Goal: Information Seeking & Learning: Find specific fact

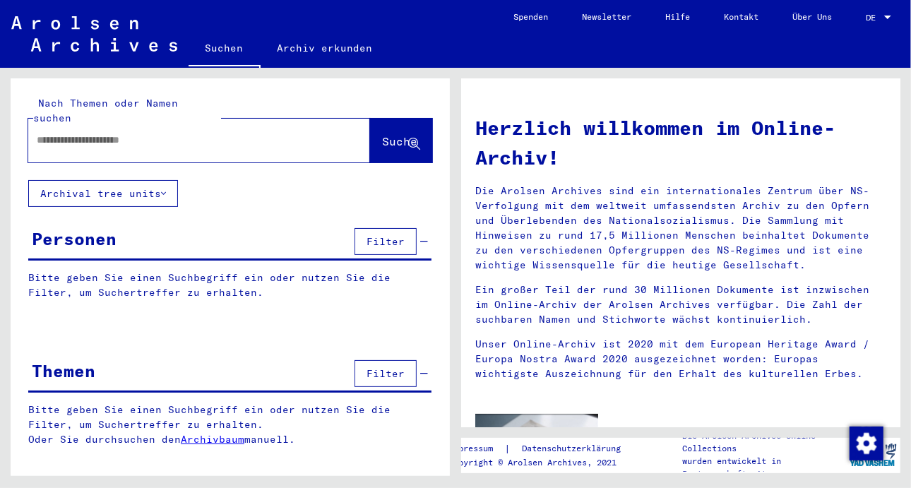
click at [51, 133] on input "text" at bounding box center [182, 140] width 291 height 15
type input "**********"
click at [382, 134] on span "Suche" at bounding box center [399, 141] width 35 height 14
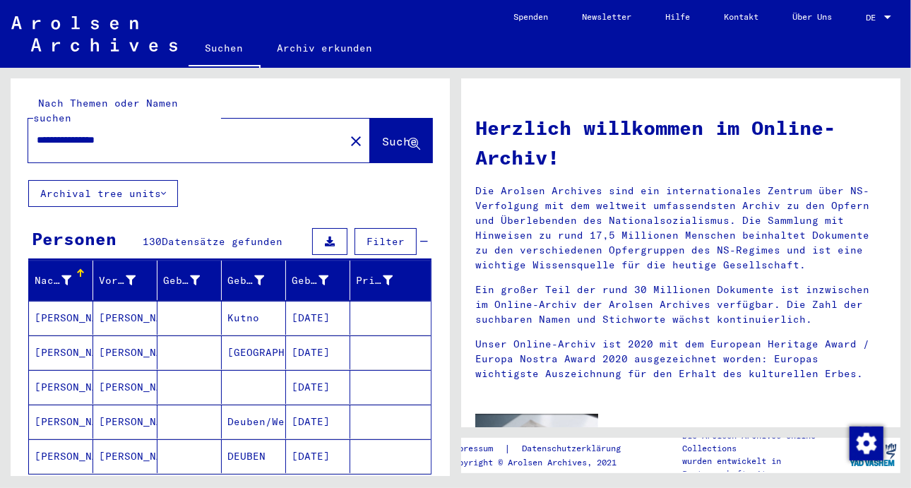
click at [130, 336] on mat-cell "[PERSON_NAME]" at bounding box center [125, 353] width 64 height 34
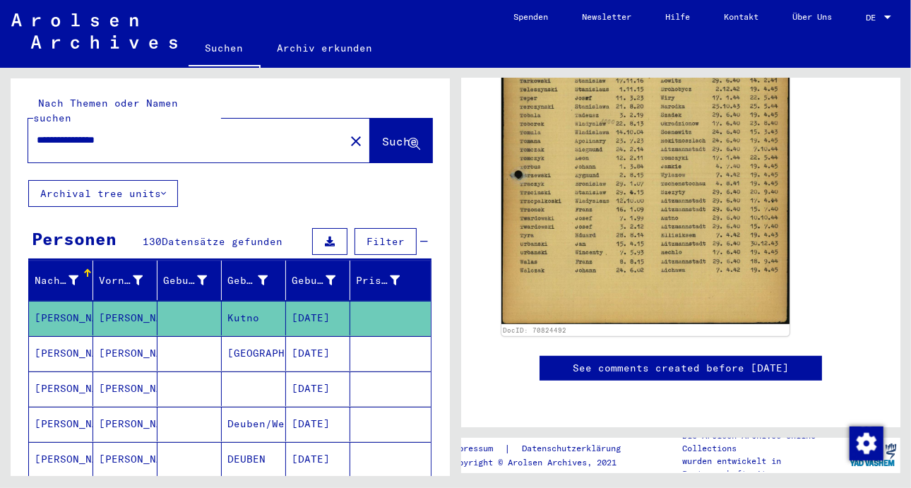
scroll to position [630, 0]
click at [125, 341] on mat-cell "[PERSON_NAME]" at bounding box center [125, 353] width 64 height 35
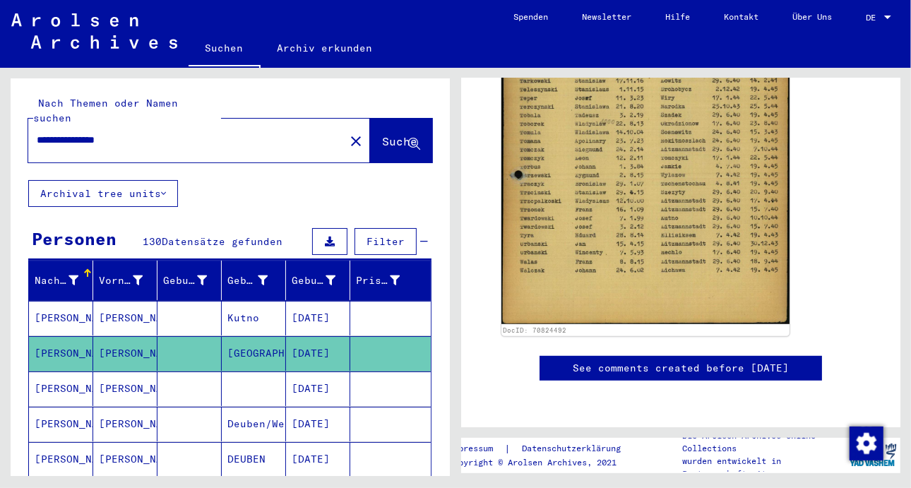
click at [125, 341] on mat-cell "[PERSON_NAME]" at bounding box center [125, 353] width 64 height 35
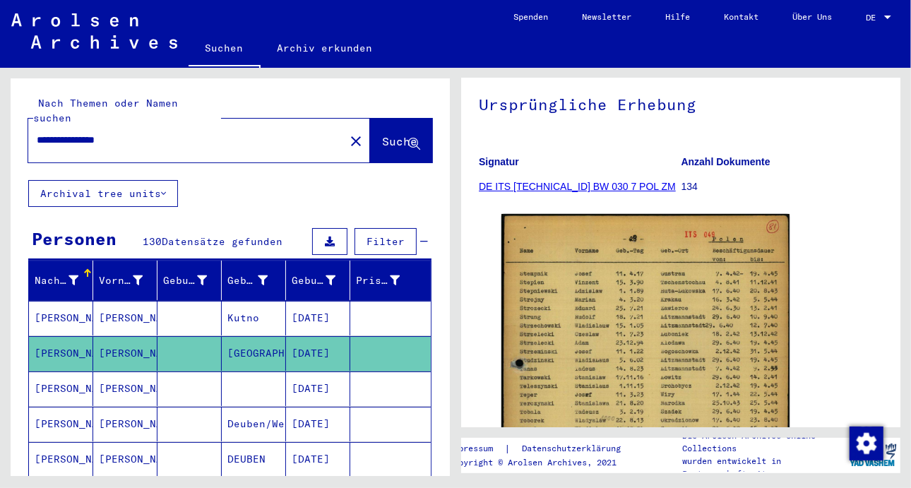
scroll to position [136, 0]
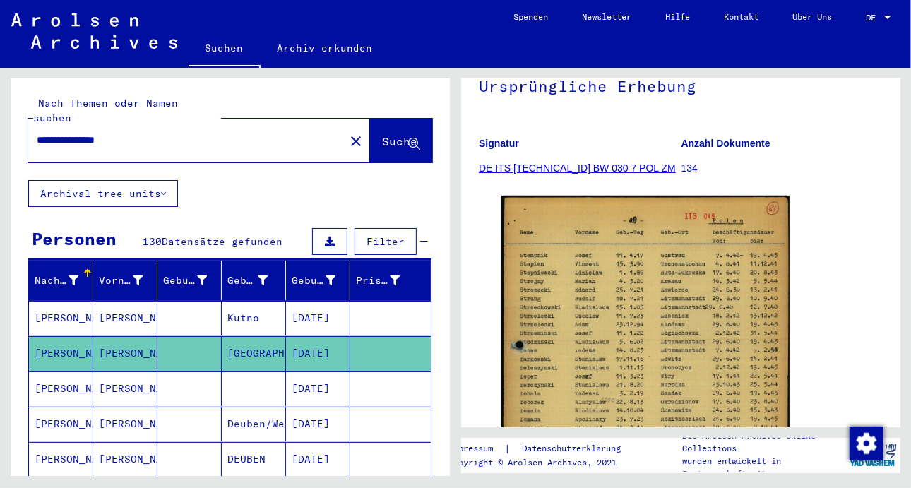
click at [37, 336] on mat-cell "[PERSON_NAME]" at bounding box center [61, 353] width 64 height 35
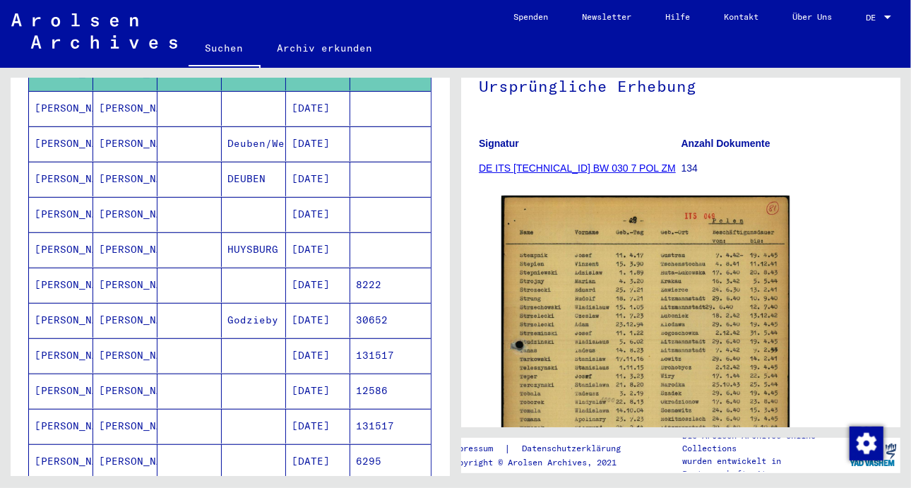
scroll to position [283, 0]
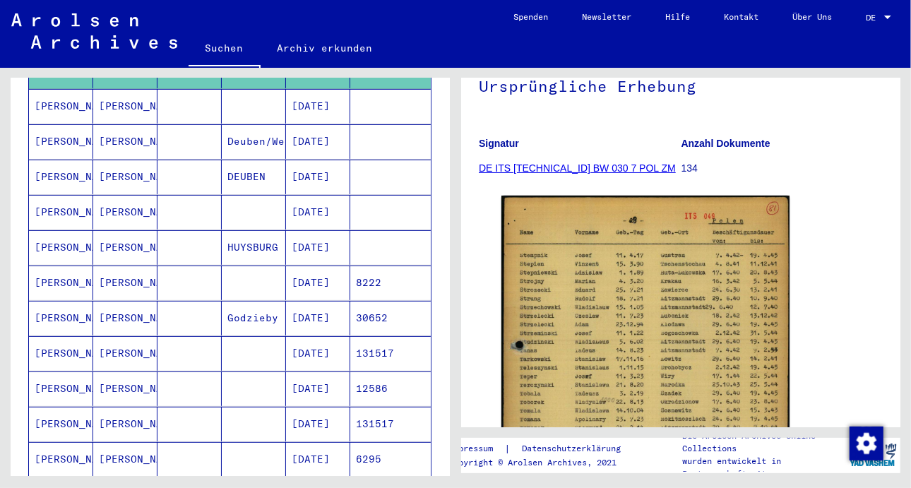
click at [315, 372] on mat-cell "[DATE]" at bounding box center [318, 389] width 64 height 35
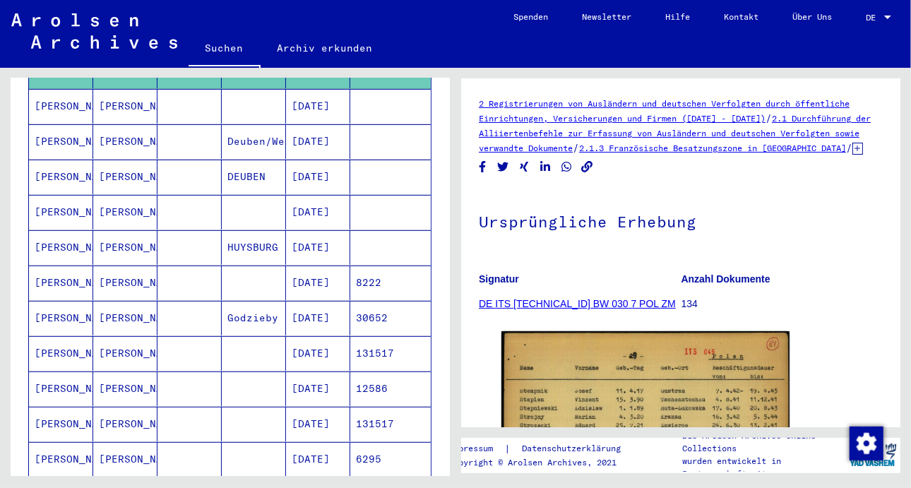
click at [315, 372] on mat-cell "[DATE]" at bounding box center [318, 389] width 64 height 35
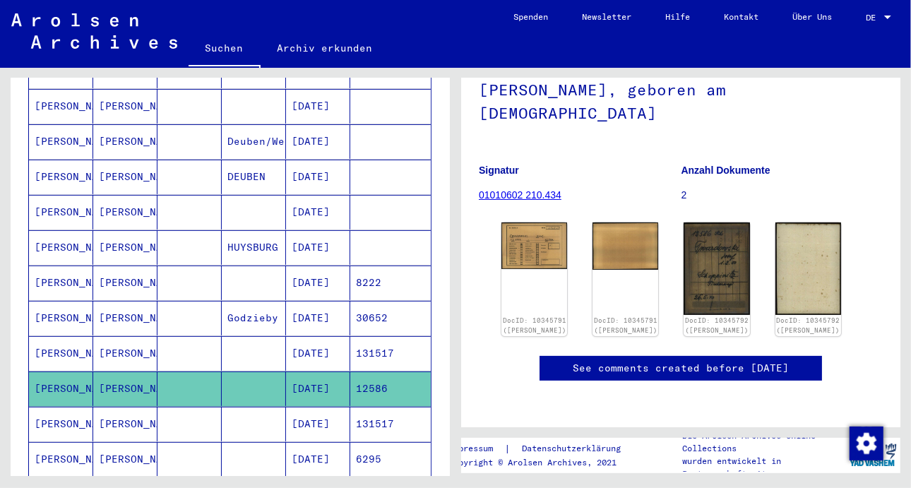
scroll to position [71, 0]
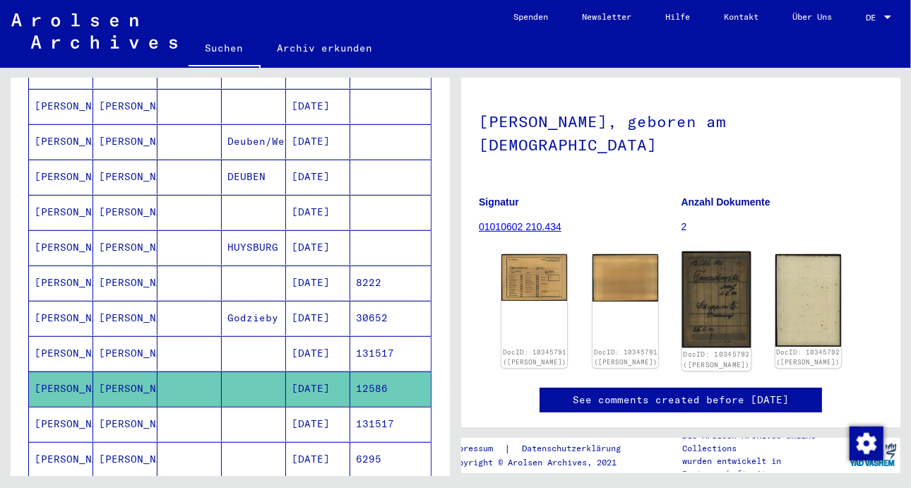
click at [687, 310] on img at bounding box center [716, 300] width 69 height 97
